Goal: Navigation & Orientation: Find specific page/section

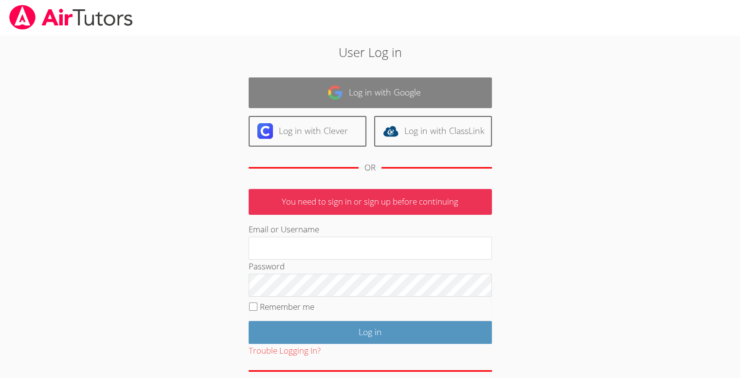
click at [329, 106] on link "Log in with Google" at bounding box center [370, 92] width 243 height 31
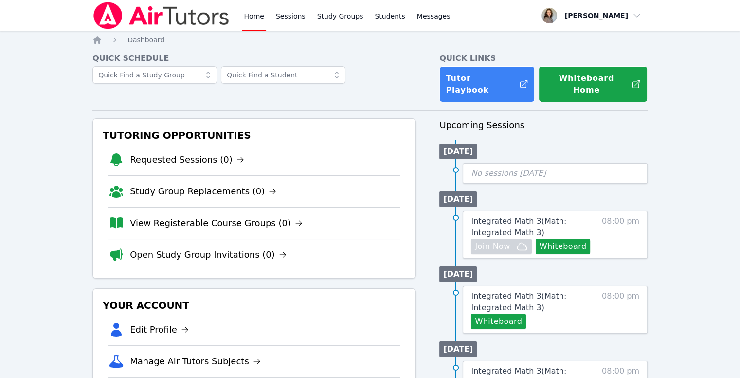
click at [256, 15] on link "Home" at bounding box center [254, 15] width 24 height 31
click at [246, 22] on link "Home" at bounding box center [254, 15] width 24 height 31
click at [249, 19] on link "Home" at bounding box center [254, 15] width 24 height 31
